Goal: Check status: Check status

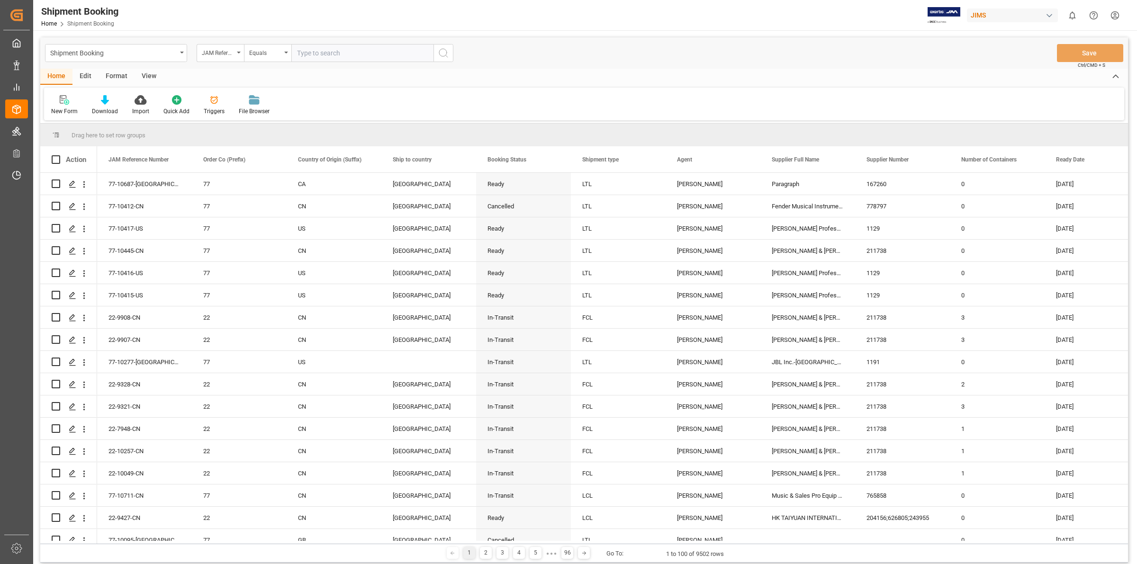
click at [328, 58] on input "text" at bounding box center [362, 53] width 142 height 18
type input "77-10045-CN"
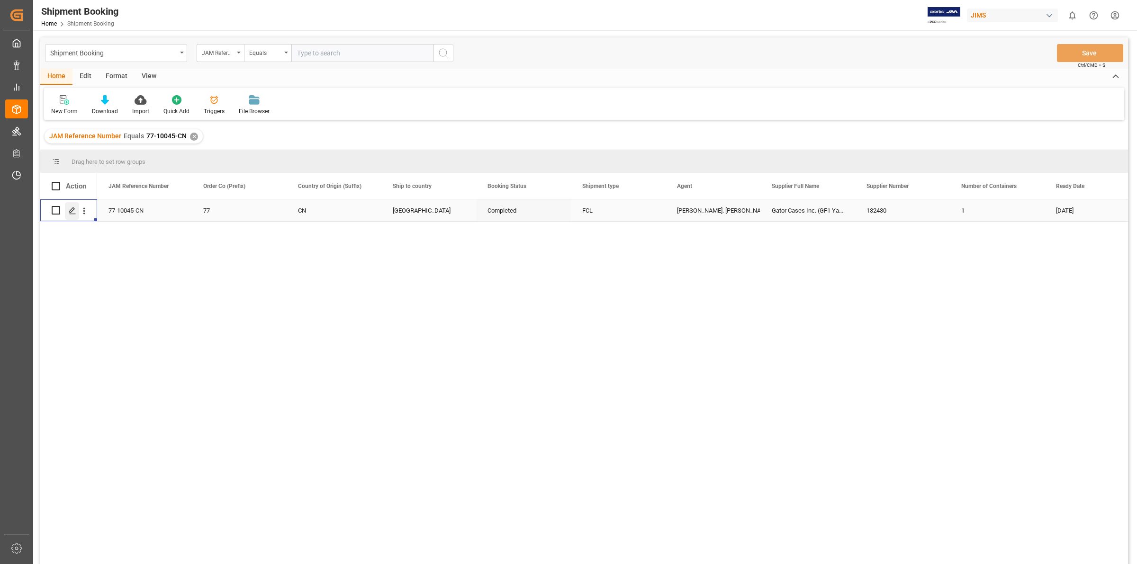
click at [72, 209] on icon "Press SPACE to select this row." at bounding box center [73, 211] width 8 height 8
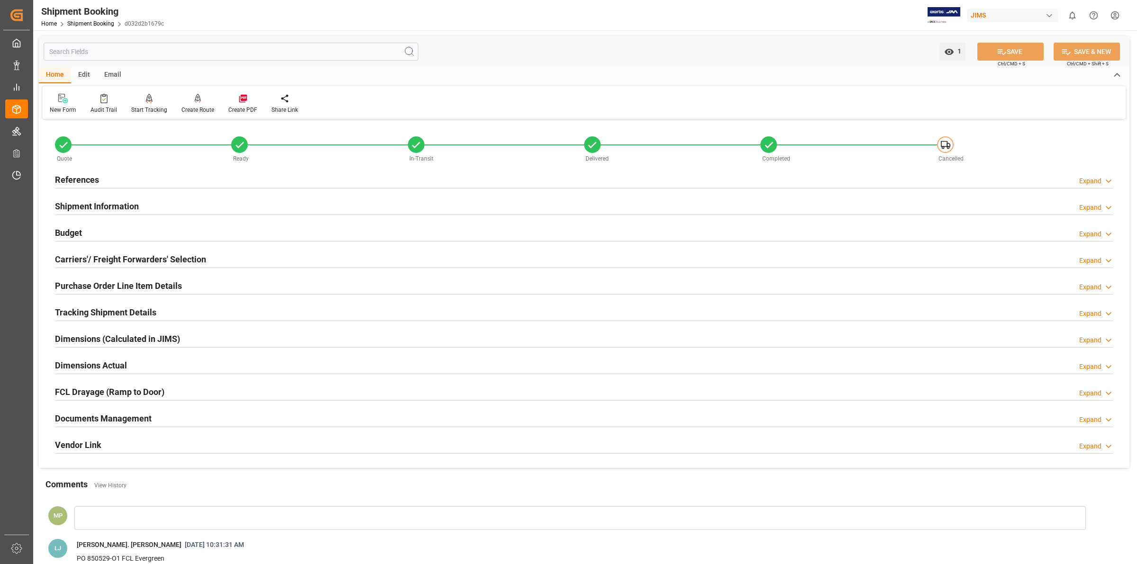
click at [143, 417] on h2 "Documents Management" at bounding box center [103, 418] width 97 height 13
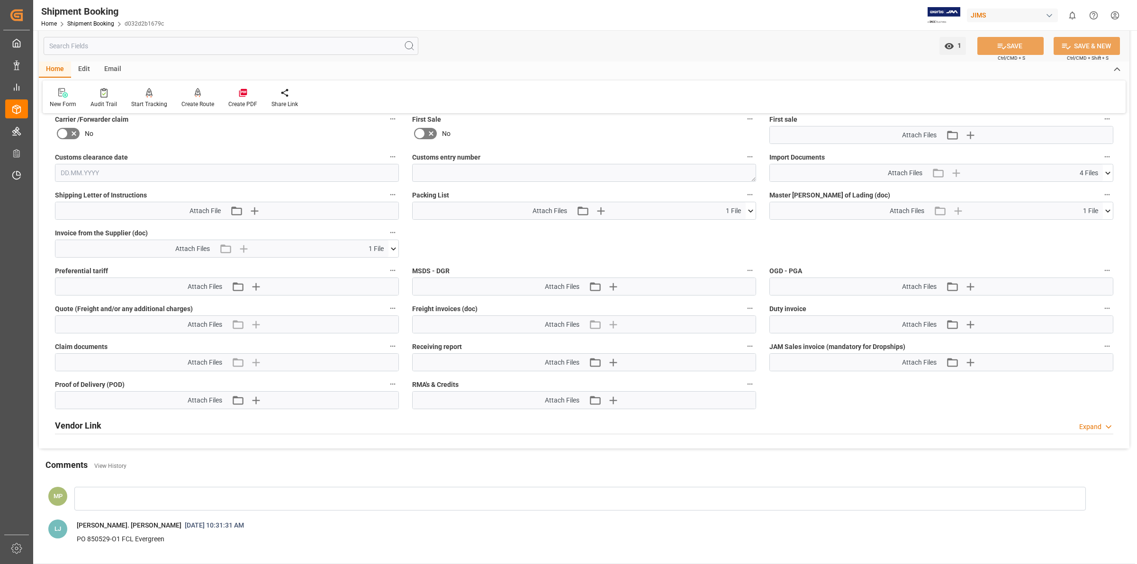
scroll to position [355, 0]
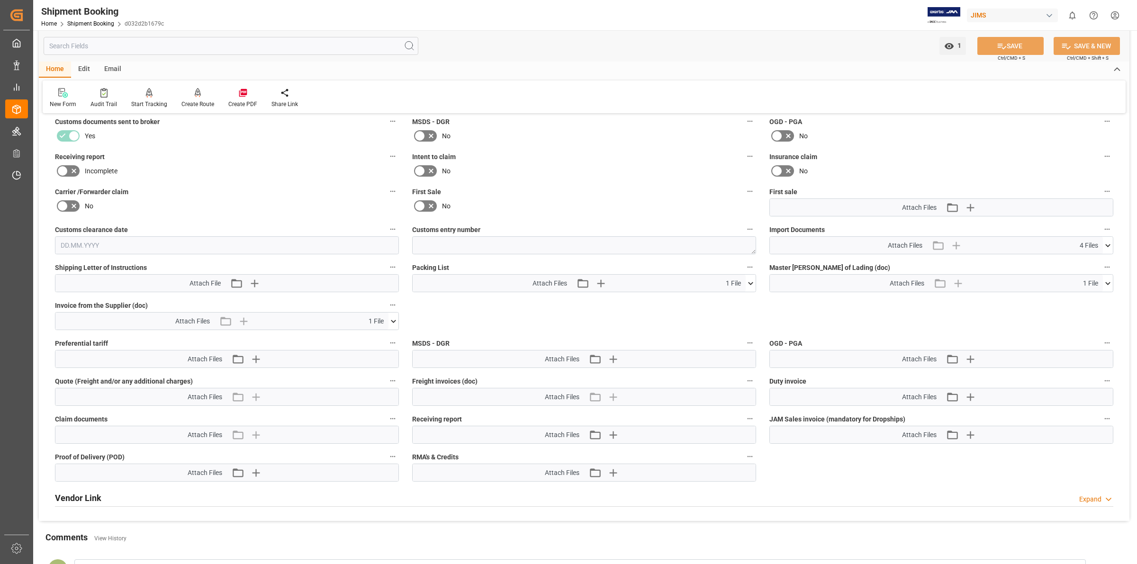
click at [1106, 241] on icon at bounding box center [1108, 246] width 10 height 10
click at [1080, 291] on icon at bounding box center [1083, 293] width 10 height 10
click at [1086, 291] on icon at bounding box center [1083, 293] width 10 height 10
